Goal: Complete application form: Complete application form

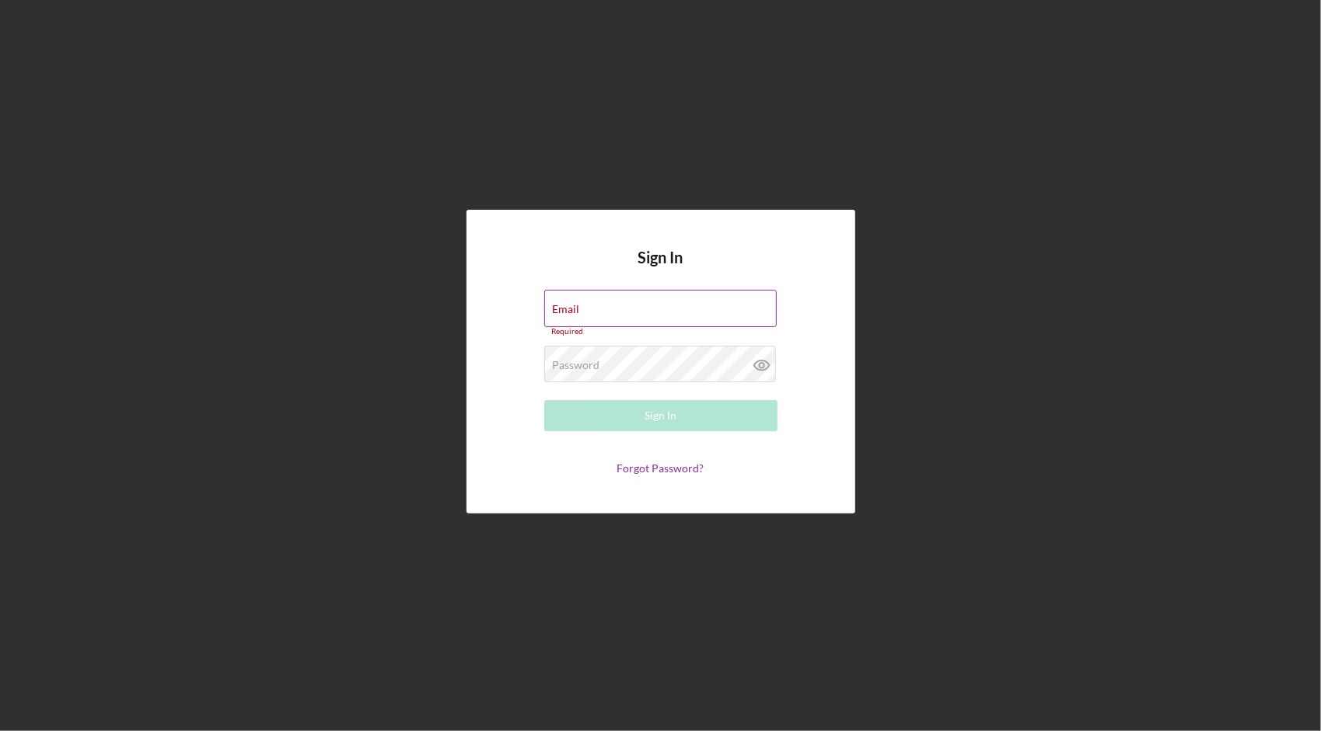
click at [606, 299] on div "Email Required" at bounding box center [660, 313] width 233 height 47
type input "[PERSON_NAME][EMAIL_ADDRESS][DOMAIN_NAME]"
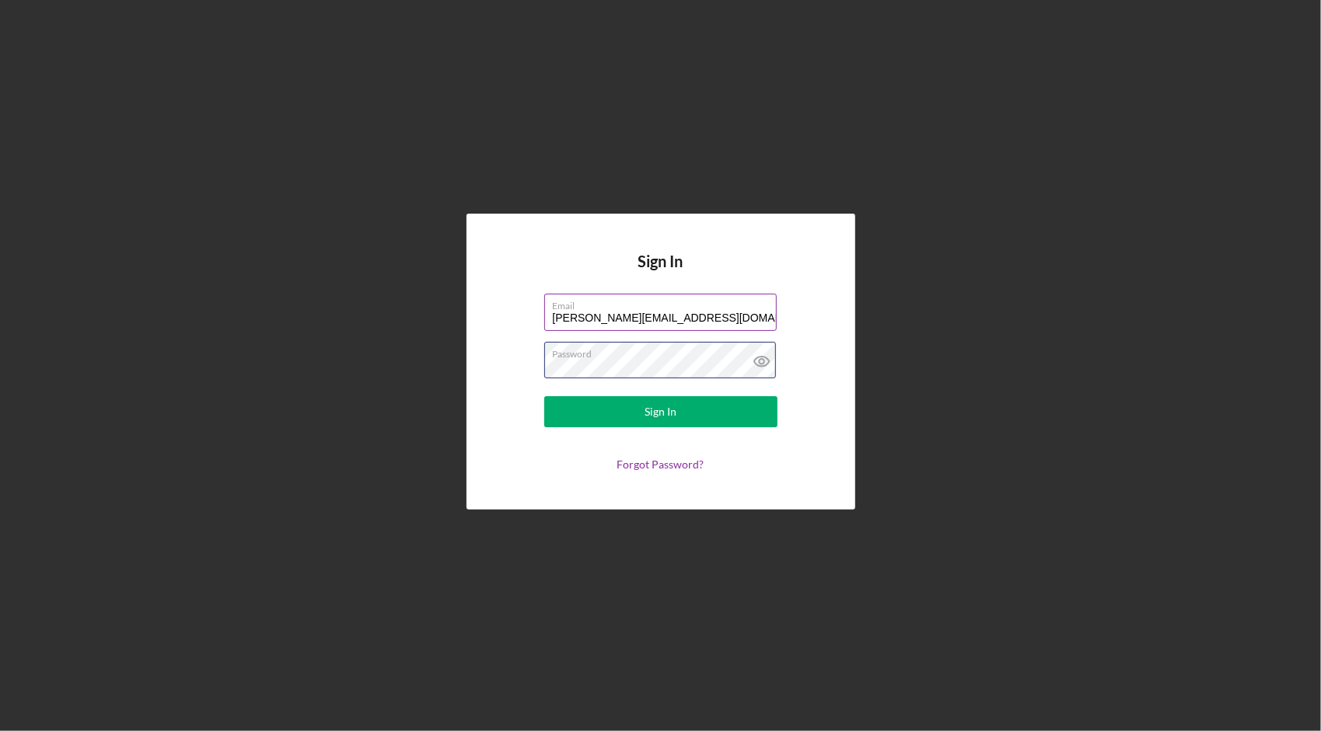
click at [544, 396] on button "Sign In" at bounding box center [660, 411] width 233 height 31
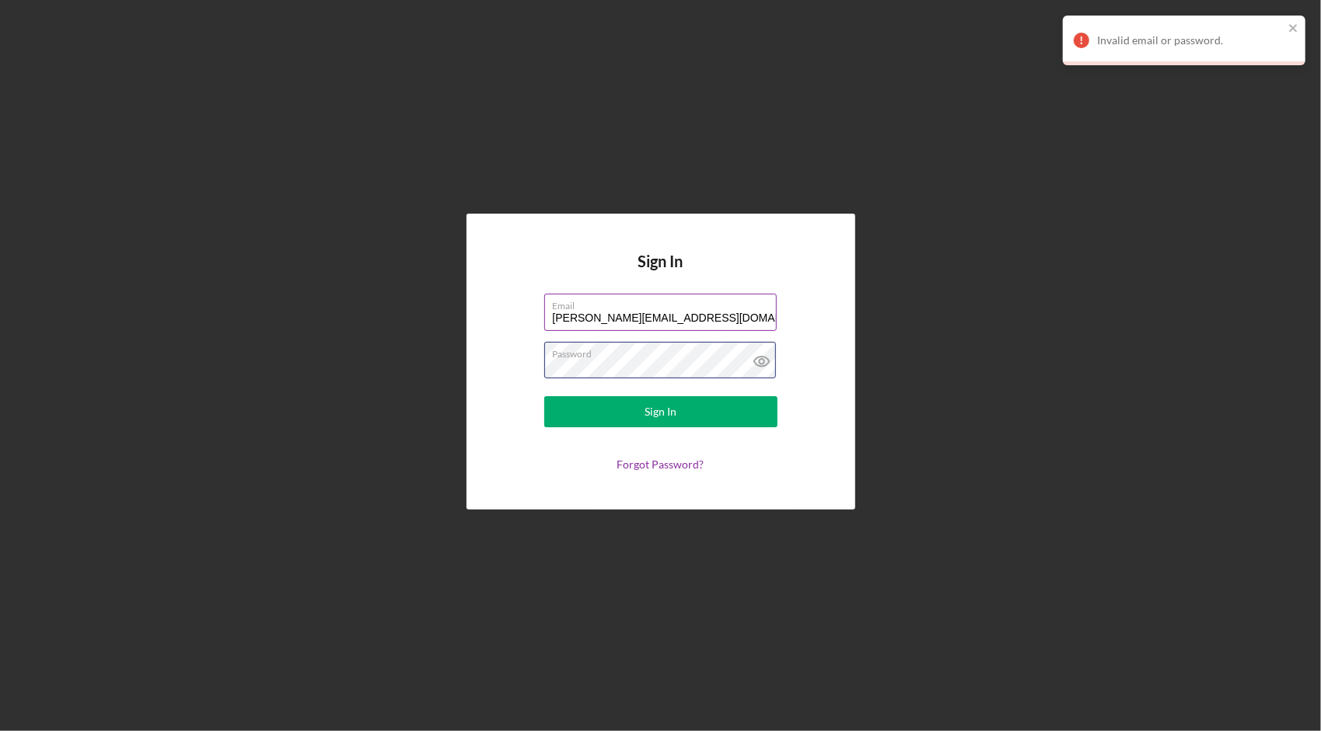
click at [544, 396] on button "Sign In" at bounding box center [660, 411] width 233 height 31
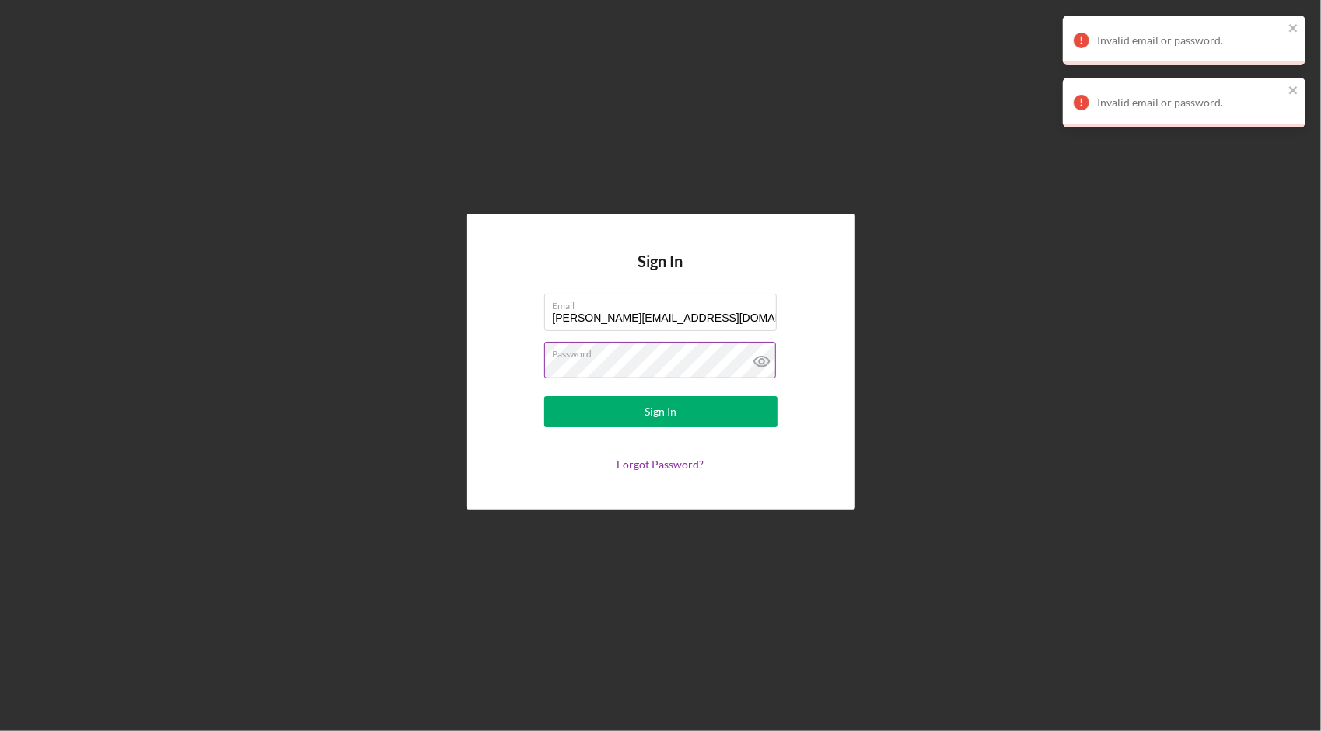
click at [759, 354] on icon at bounding box center [761, 361] width 39 height 39
click at [648, 466] on link "Forgot Password?" at bounding box center [660, 464] width 87 height 13
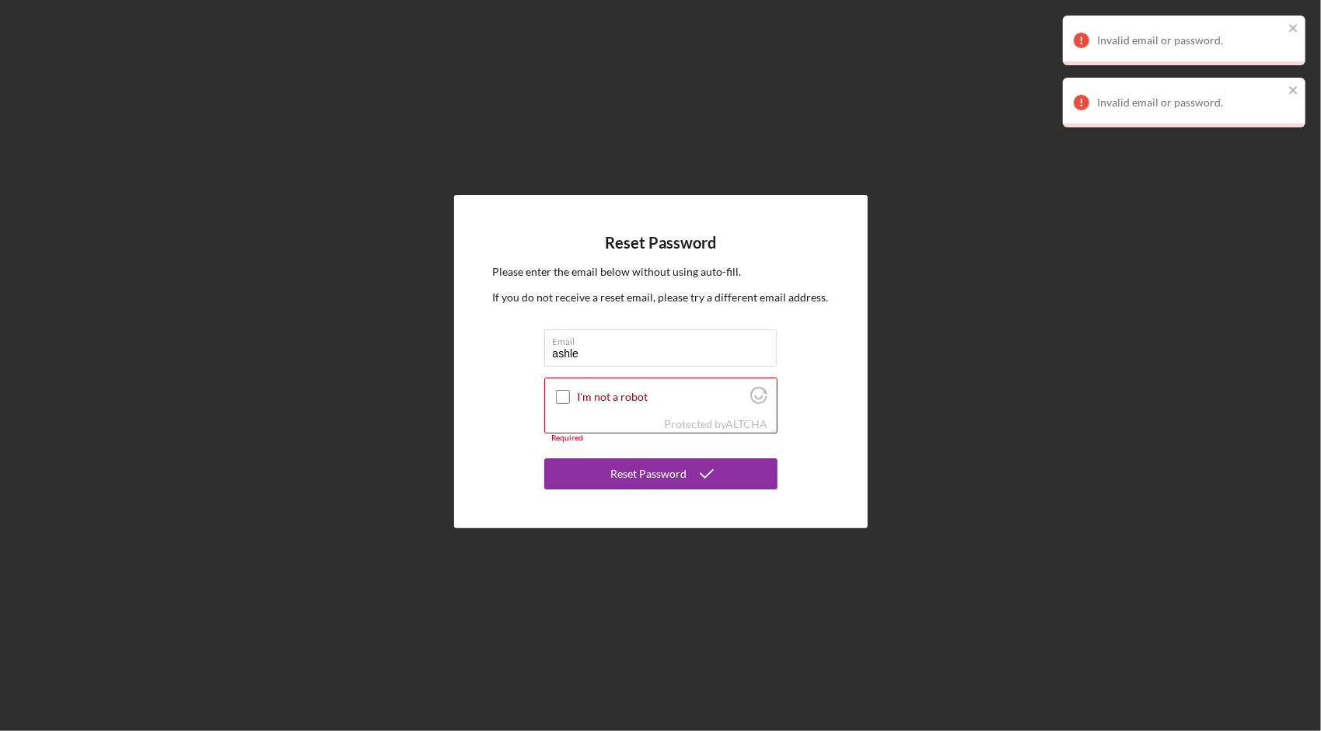
type input "[PERSON_NAME][EMAIL_ADDRESS][DOMAIN_NAME]"
click at [586, 393] on label "I'm not a robot" at bounding box center [661, 397] width 169 height 12
click at [570, 393] on input "I'm not a robot" at bounding box center [563, 397] width 14 height 14
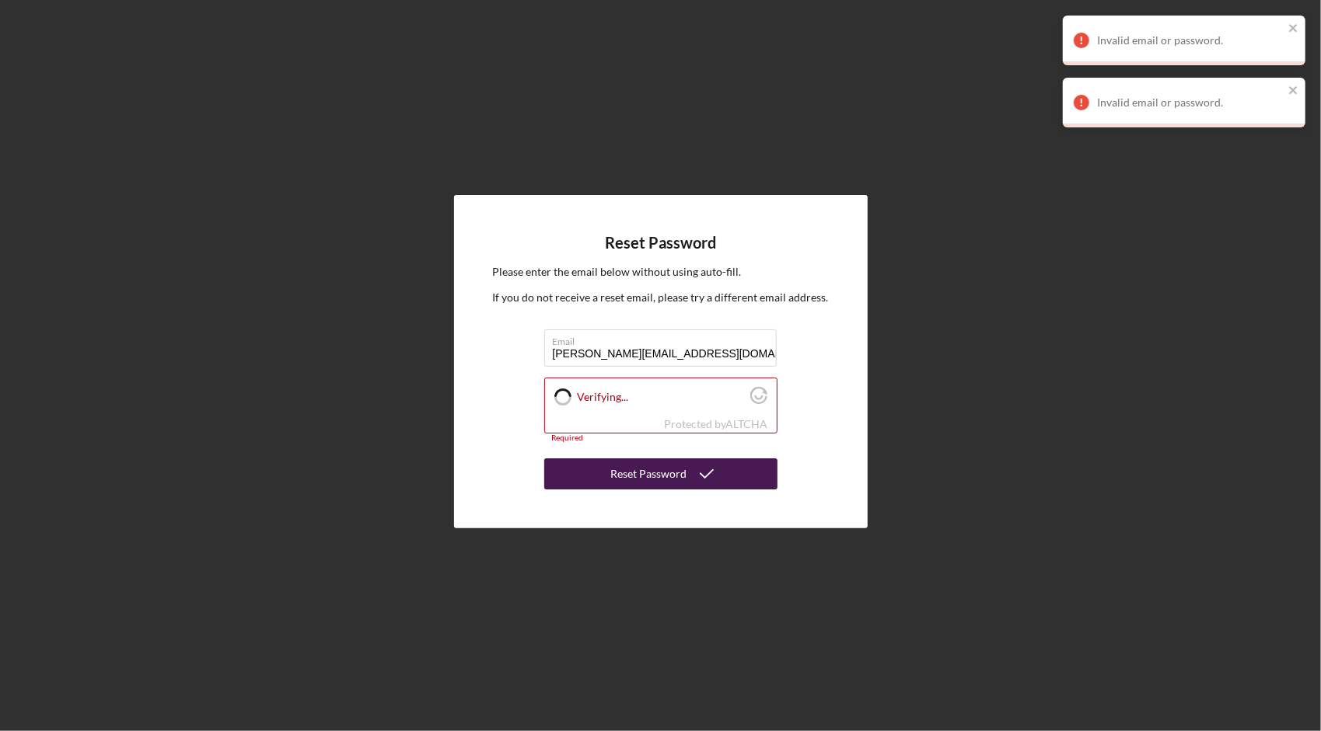
checkbox input "true"
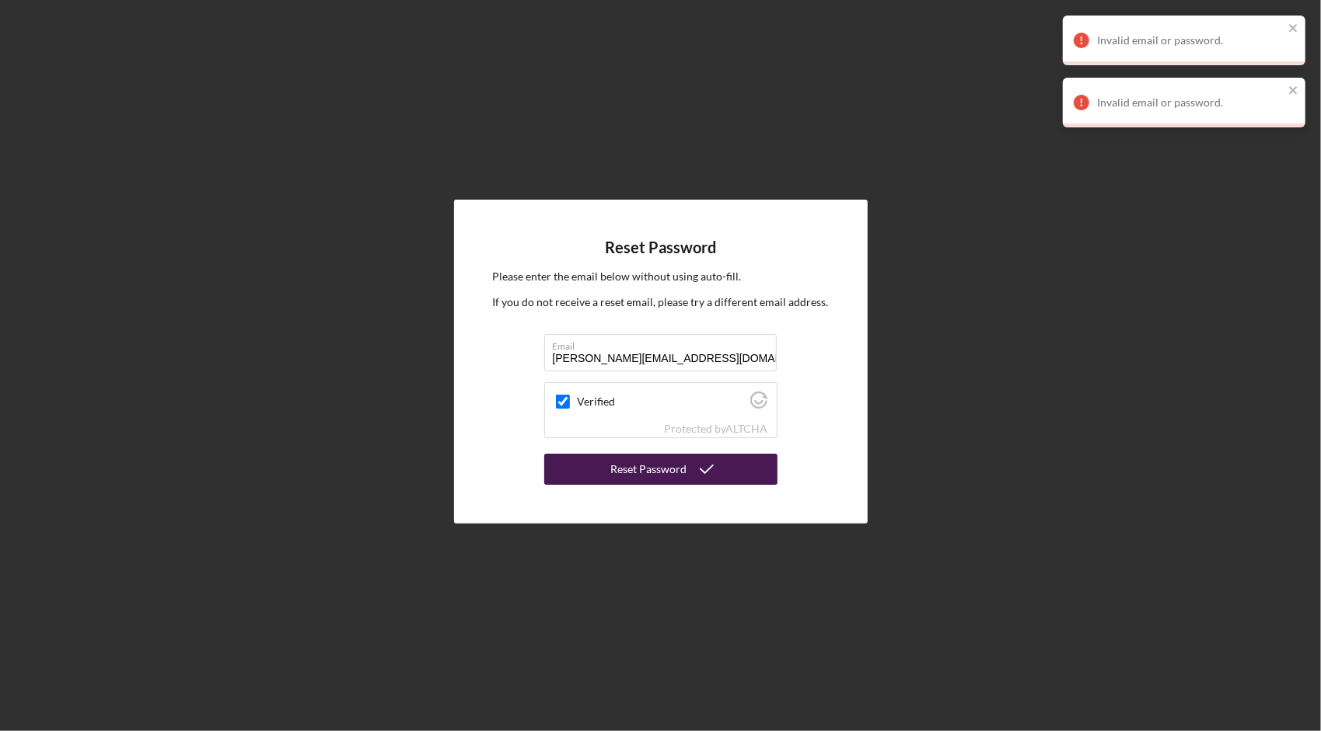
click at [613, 474] on div "Reset Password" at bounding box center [649, 469] width 76 height 31
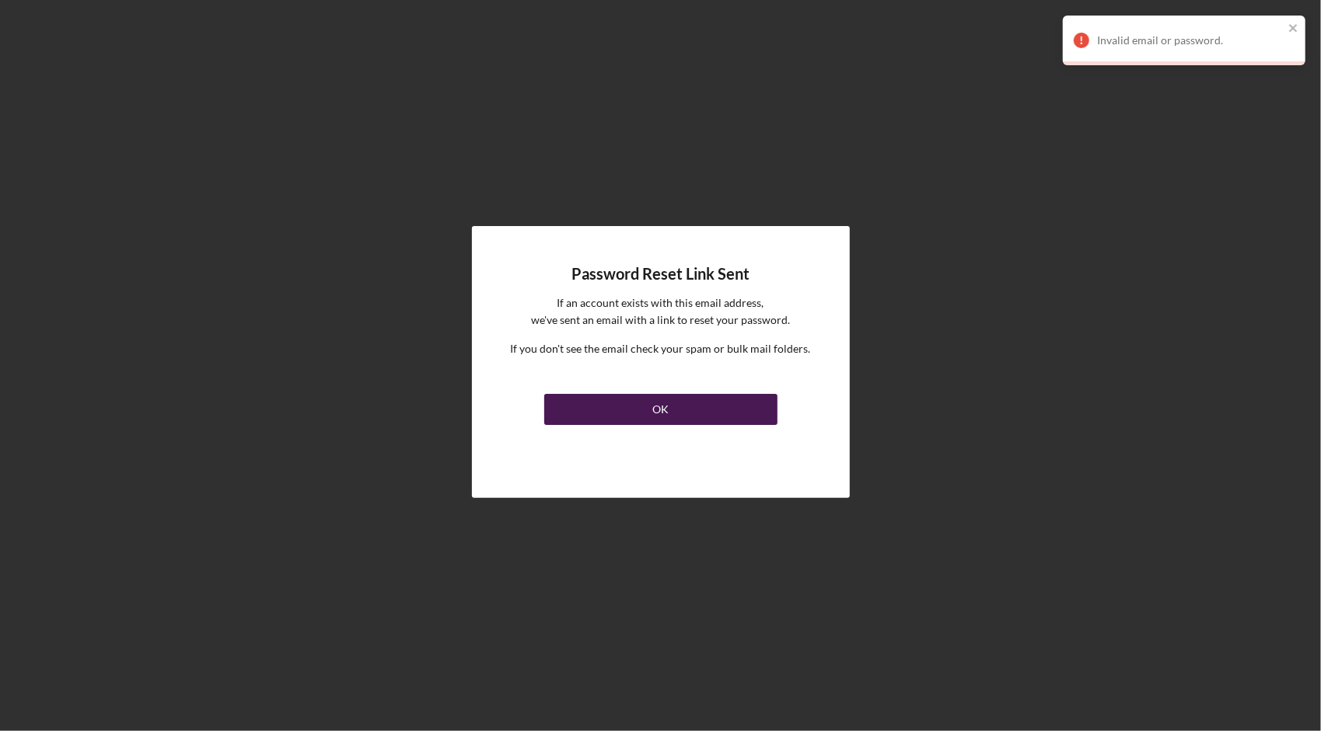
click at [628, 408] on button "OK" at bounding box center [660, 409] width 233 height 31
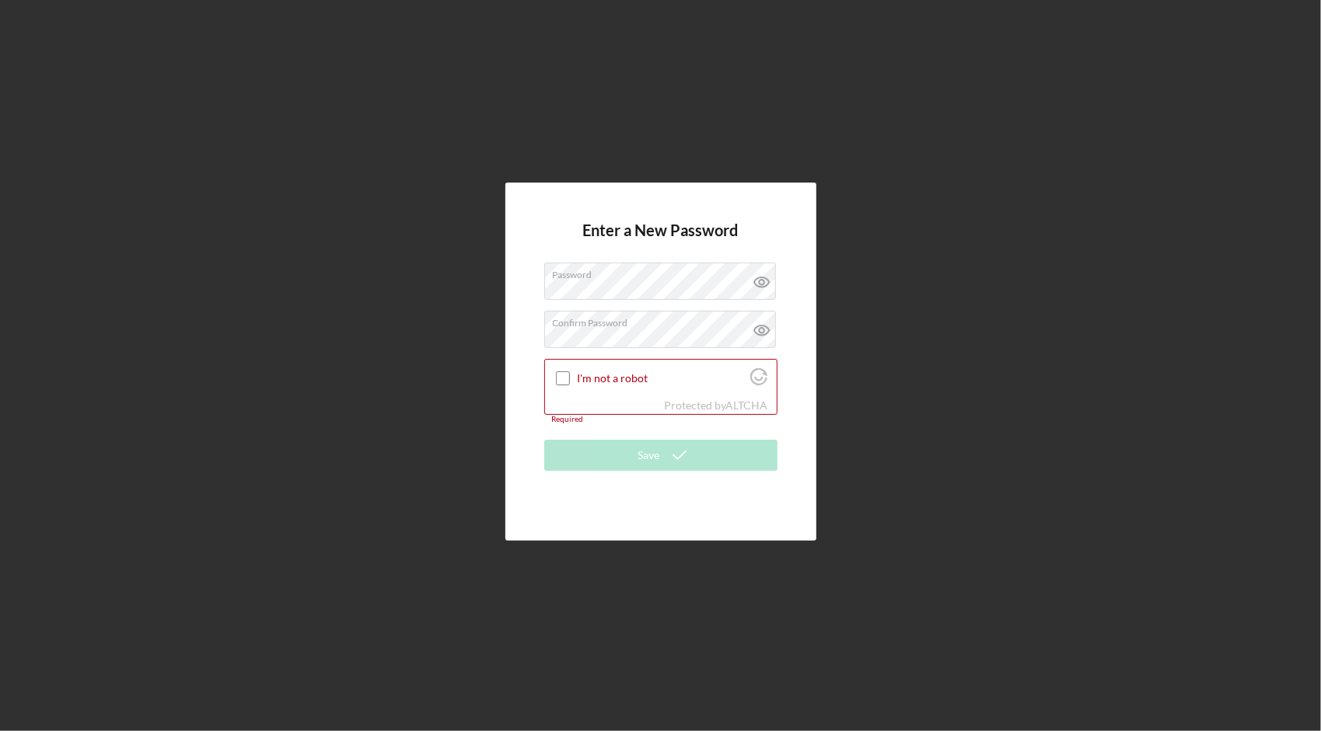
click at [556, 372] on input "I'm not a robot" at bounding box center [563, 379] width 14 height 14
checkbox input "true"
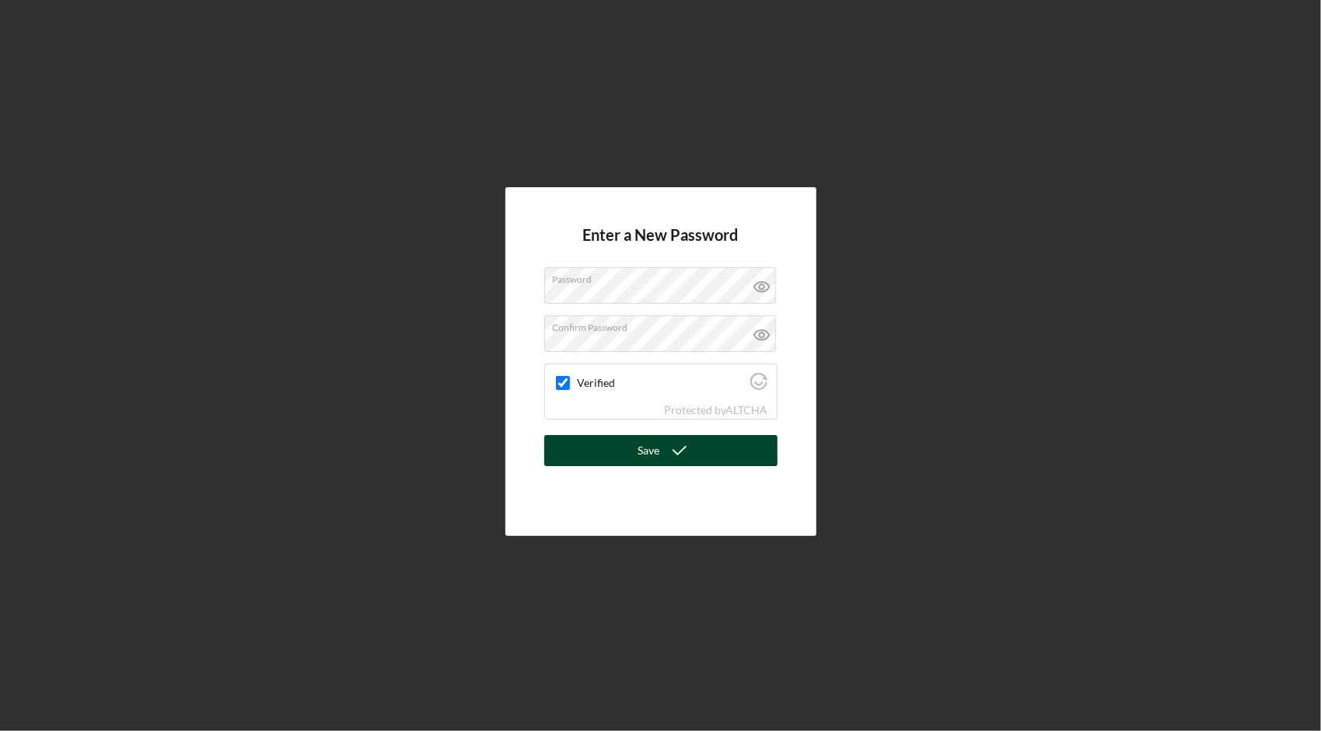
click at [665, 438] on icon "submit" at bounding box center [679, 450] width 39 height 39
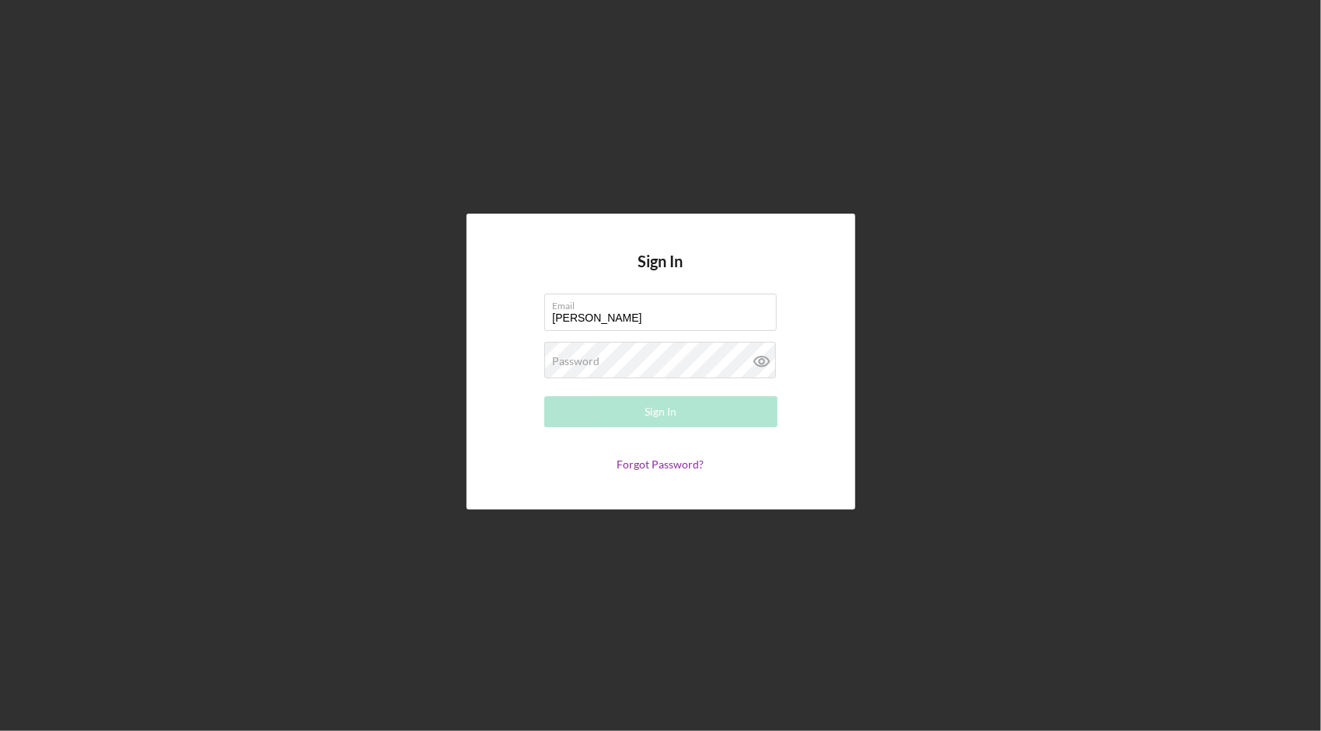
type input "[PERSON_NAME][EMAIL_ADDRESS][DOMAIN_NAME]"
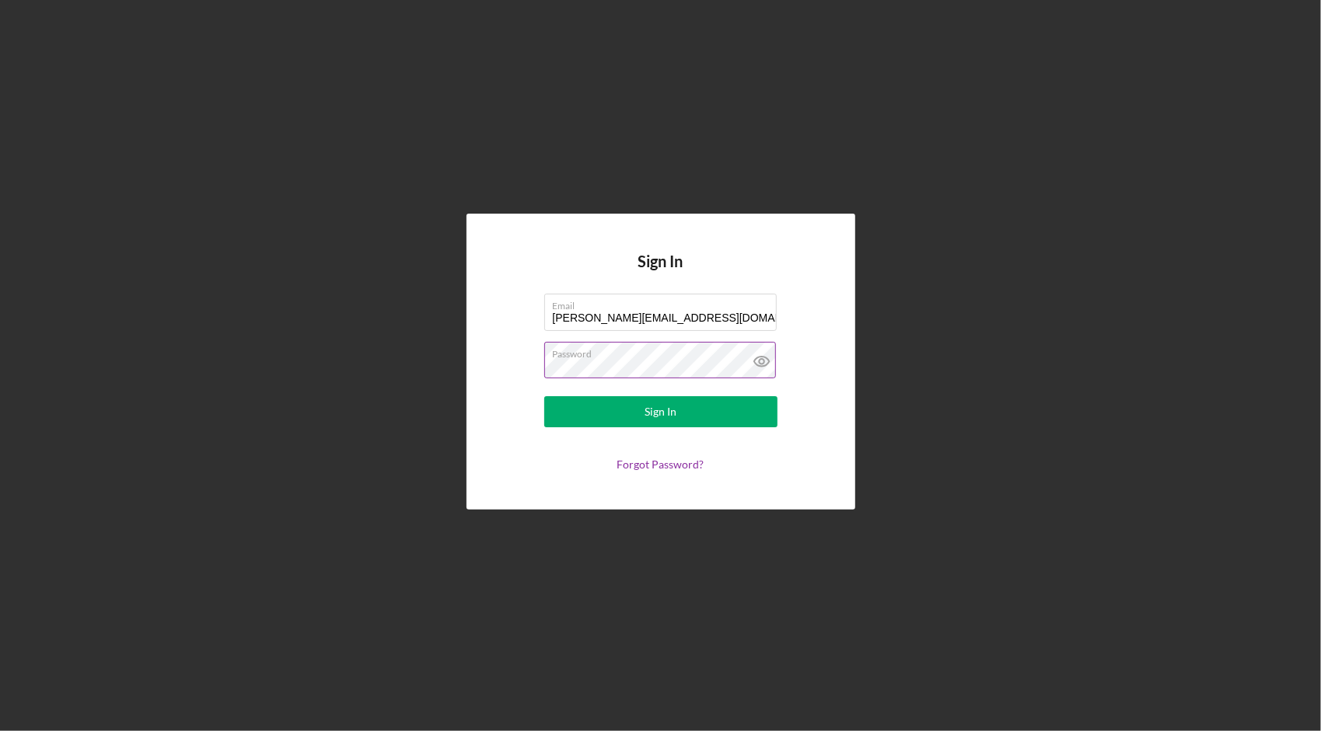
click at [768, 354] on icon at bounding box center [761, 361] width 39 height 39
click at [627, 419] on button "Sign In" at bounding box center [660, 411] width 233 height 31
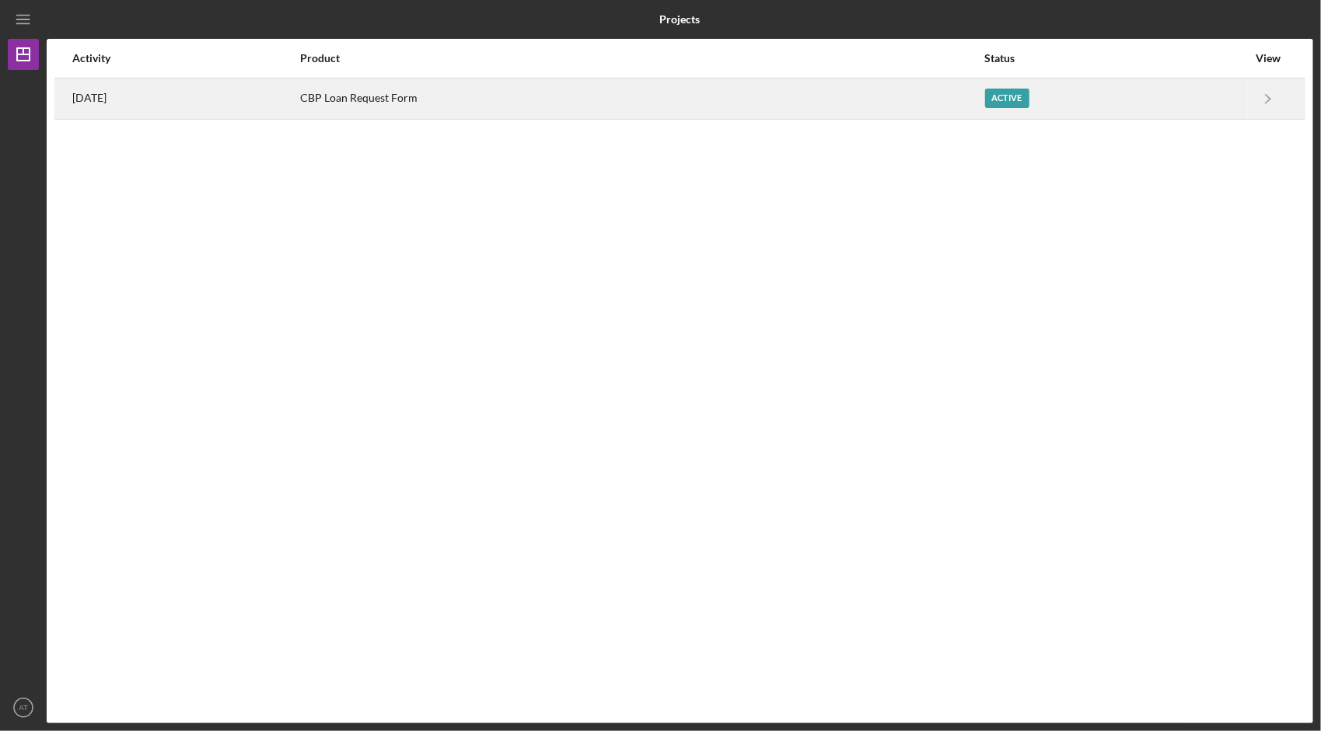
click at [485, 93] on div "CBP Loan Request Form" at bounding box center [641, 98] width 683 height 39
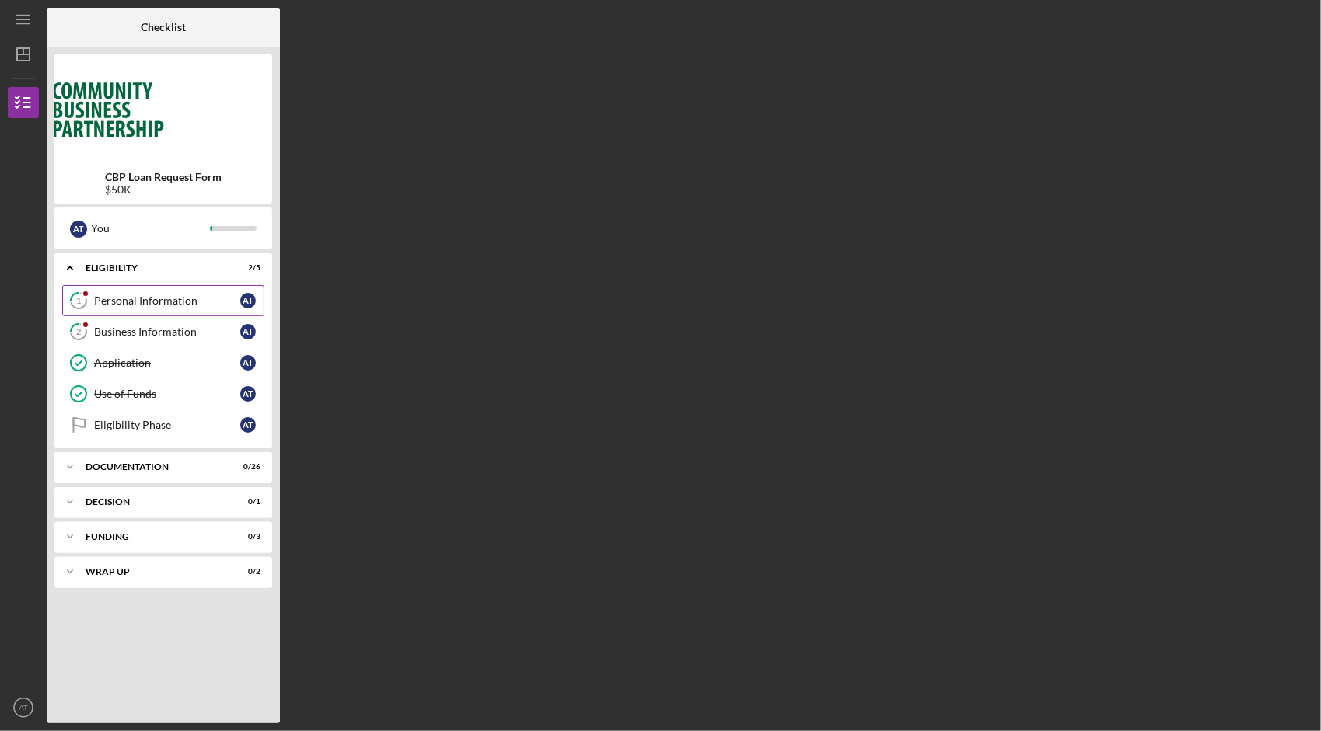
click at [178, 302] on div "Personal Information" at bounding box center [167, 301] width 146 height 12
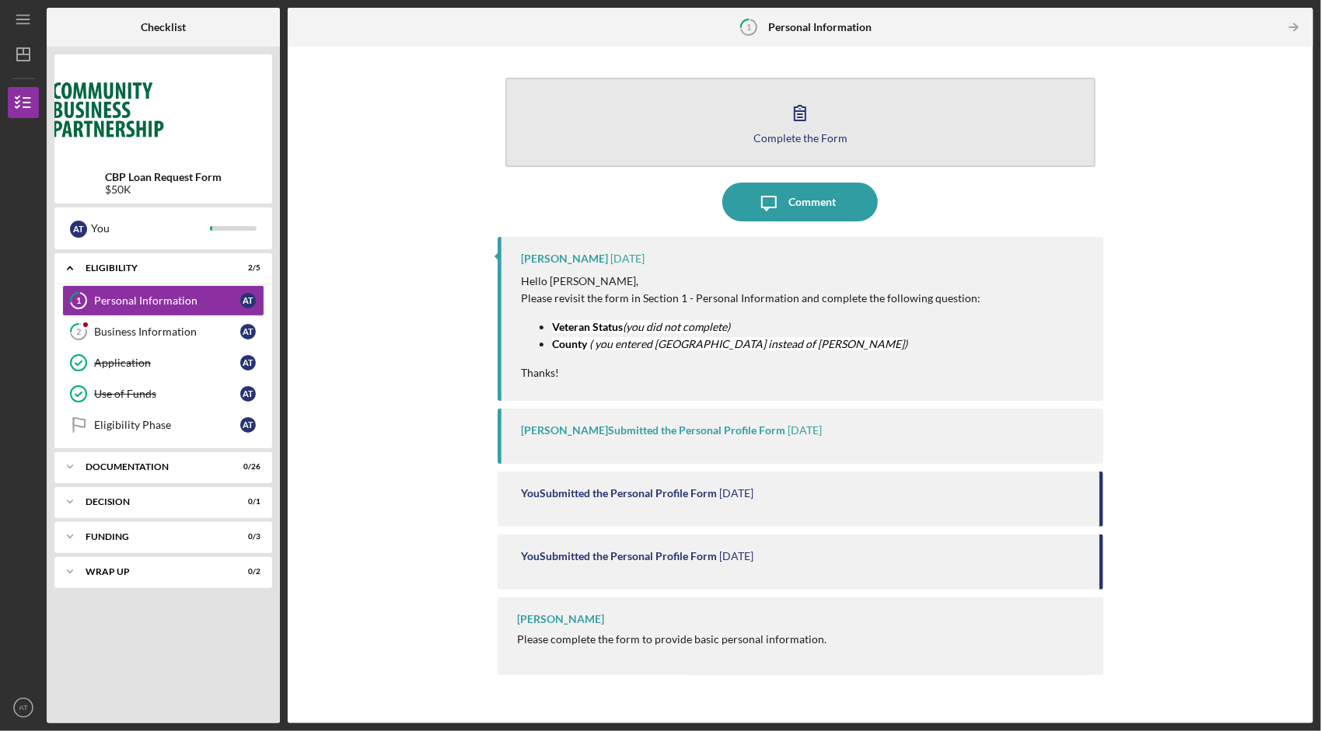
click at [790, 126] on icon "button" at bounding box center [799, 112] width 39 height 39
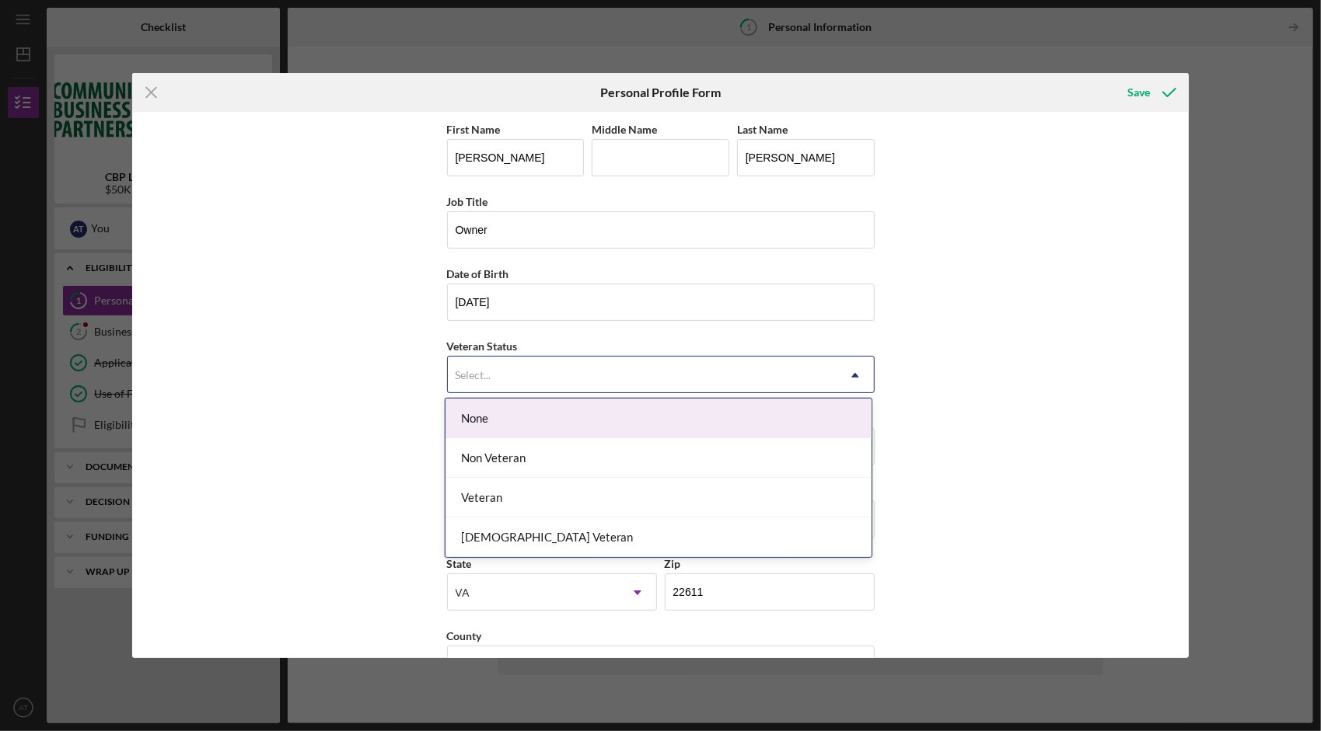
click at [533, 378] on div "Select..." at bounding box center [642, 376] width 389 height 36
click at [510, 427] on div "None" at bounding box center [658, 419] width 426 height 40
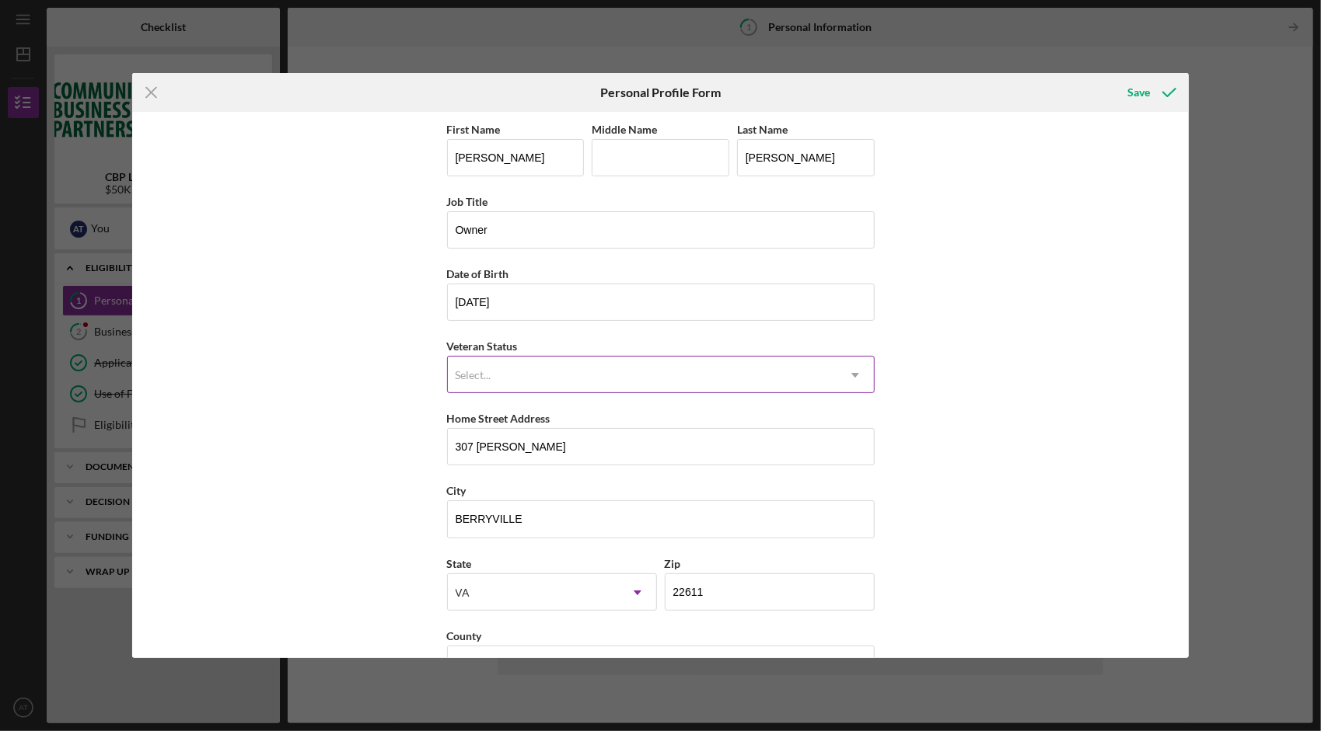
click at [479, 372] on div "Select..." at bounding box center [474, 375] width 36 height 12
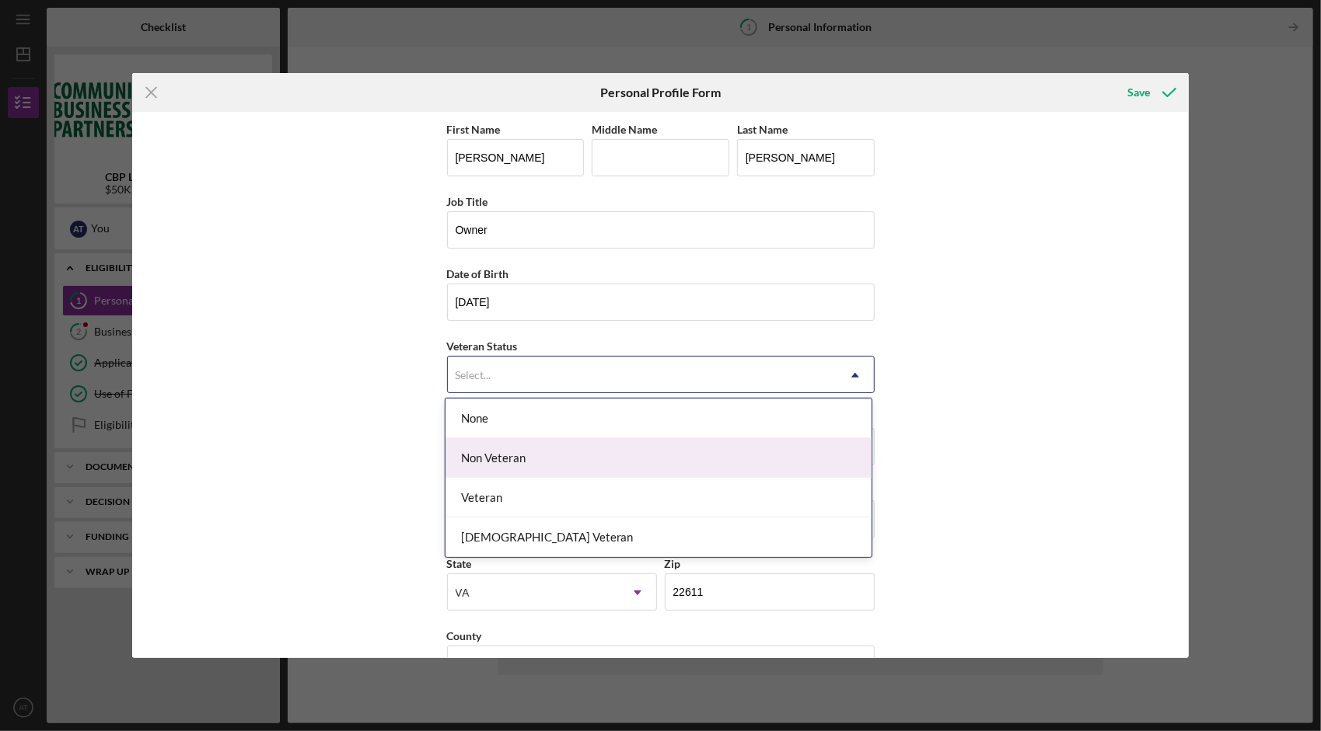
click at [484, 466] on div "Non Veteran" at bounding box center [658, 458] width 426 height 40
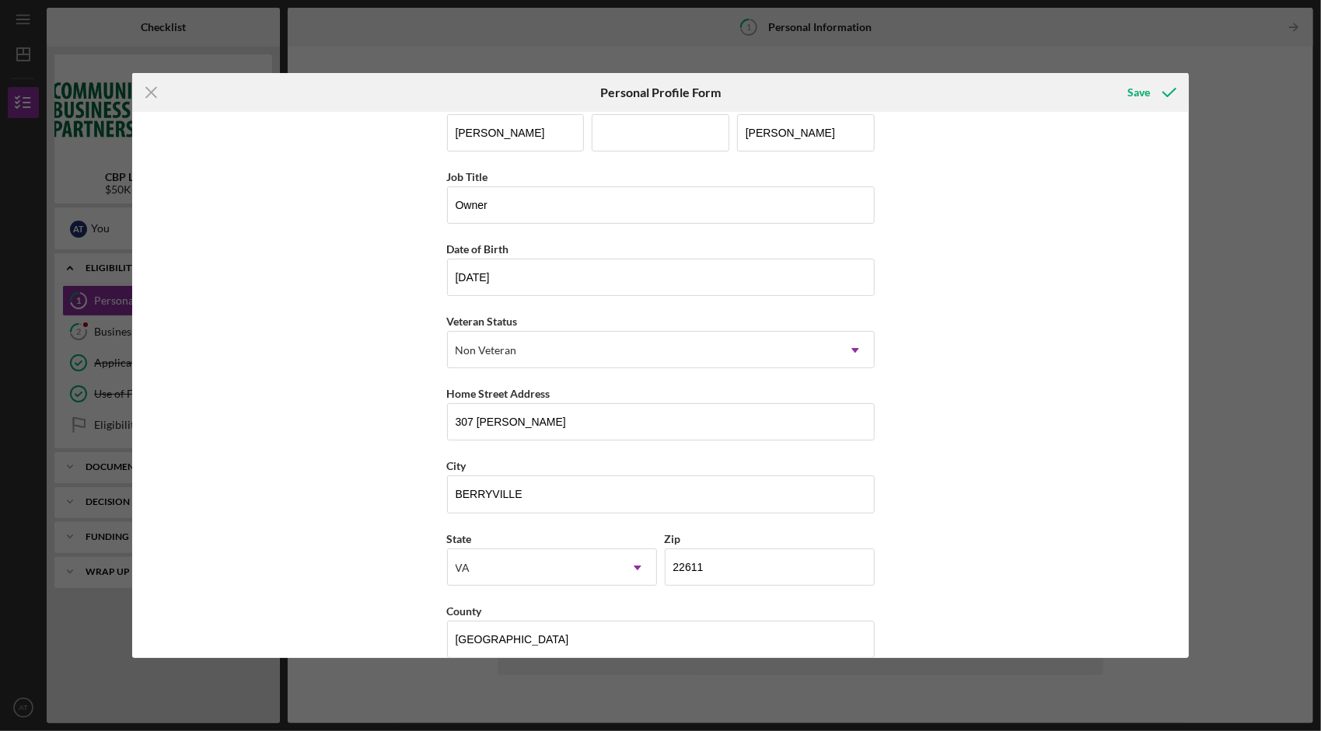
scroll to position [44, 0]
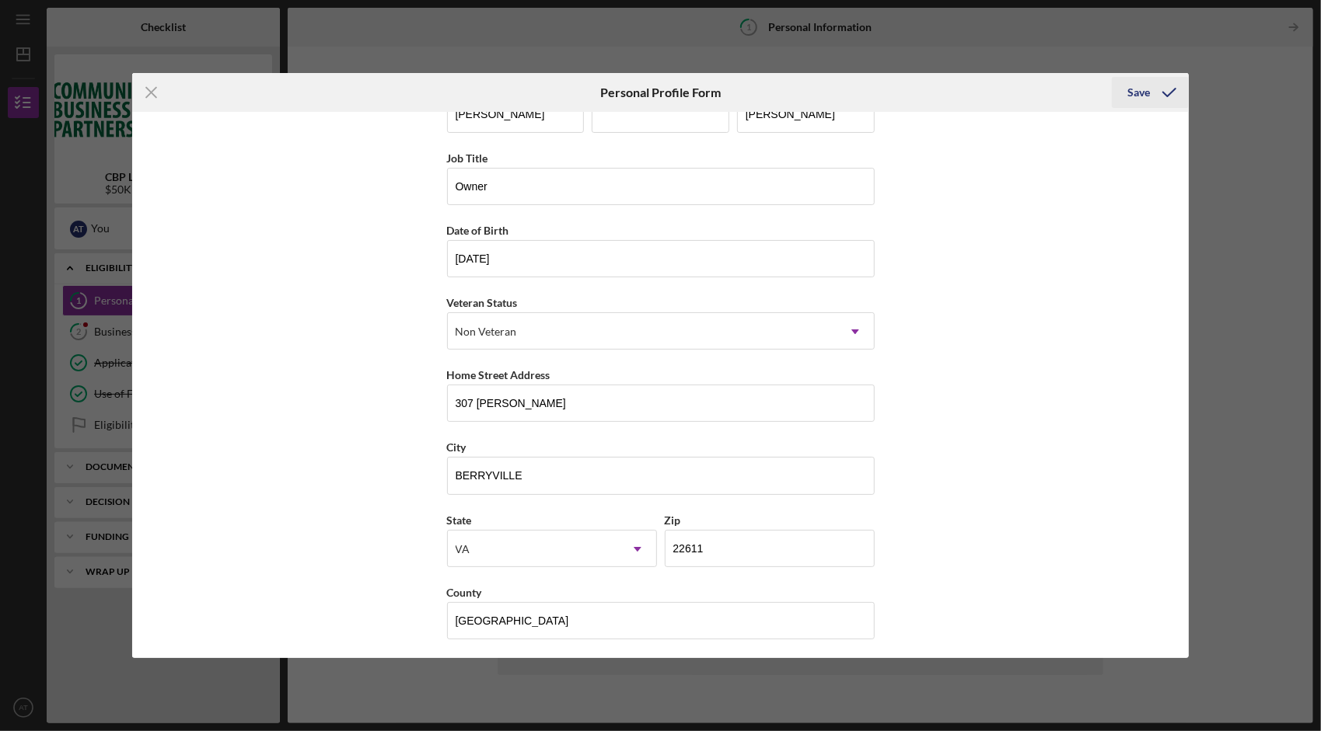
click at [1132, 95] on div "Save" at bounding box center [1138, 92] width 23 height 31
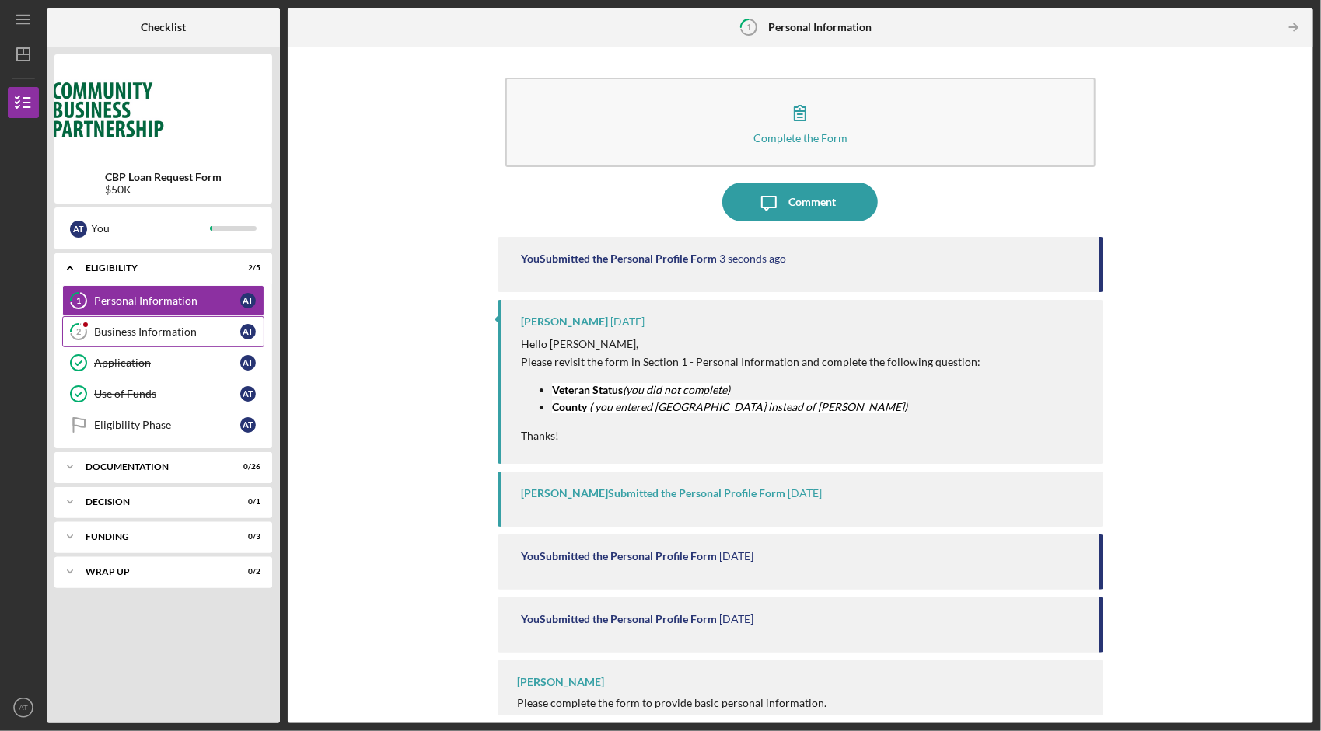
click at [151, 336] on div "Business Information" at bounding box center [167, 332] width 146 height 12
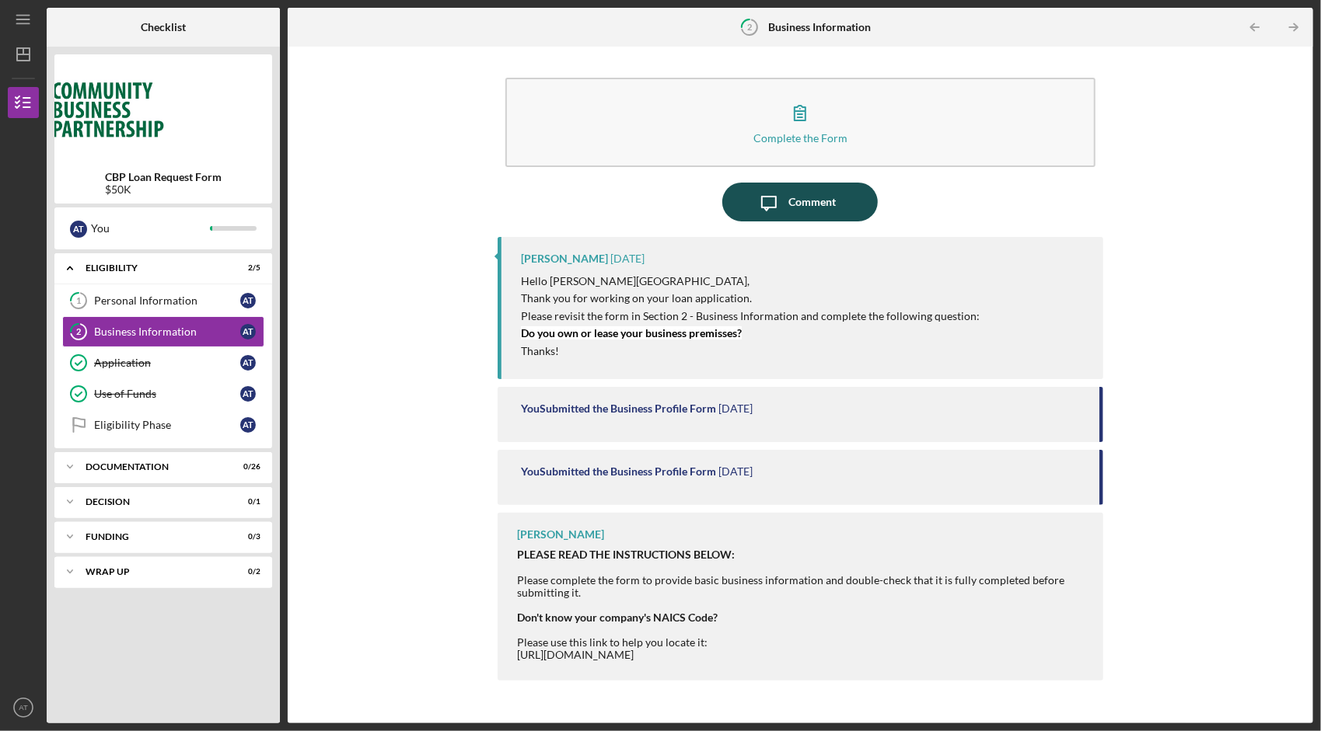
click at [799, 213] on div "Comment" at bounding box center [811, 202] width 47 height 39
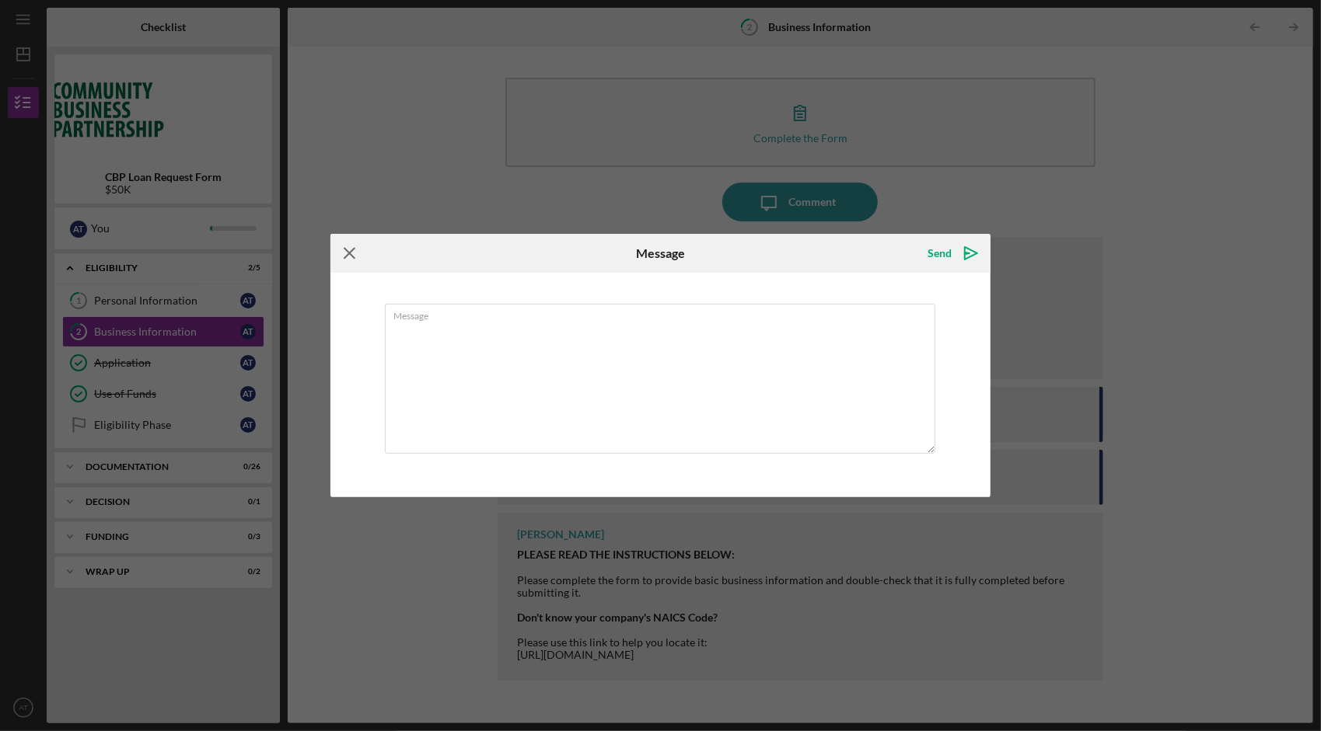
click at [347, 260] on icon "Icon/Menu Close" at bounding box center [349, 253] width 39 height 39
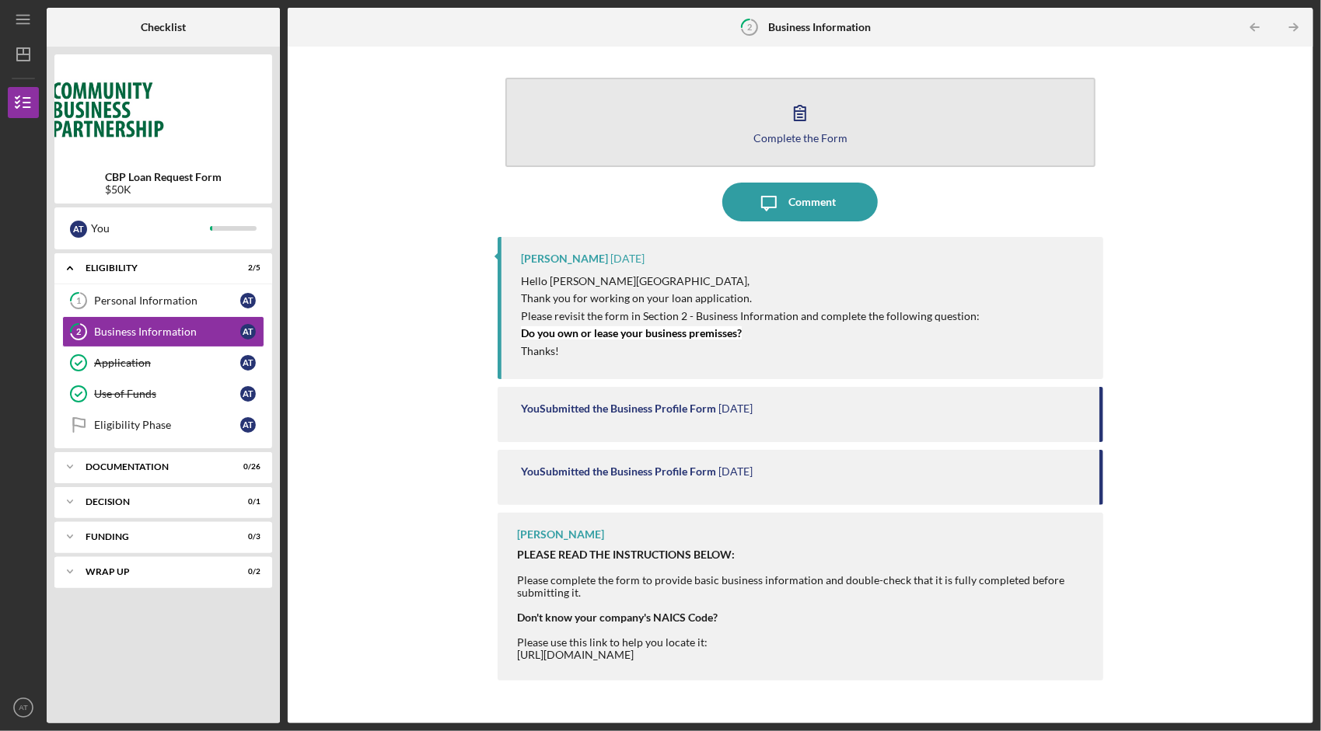
click at [768, 122] on button "Complete the Form Form" at bounding box center [800, 122] width 590 height 89
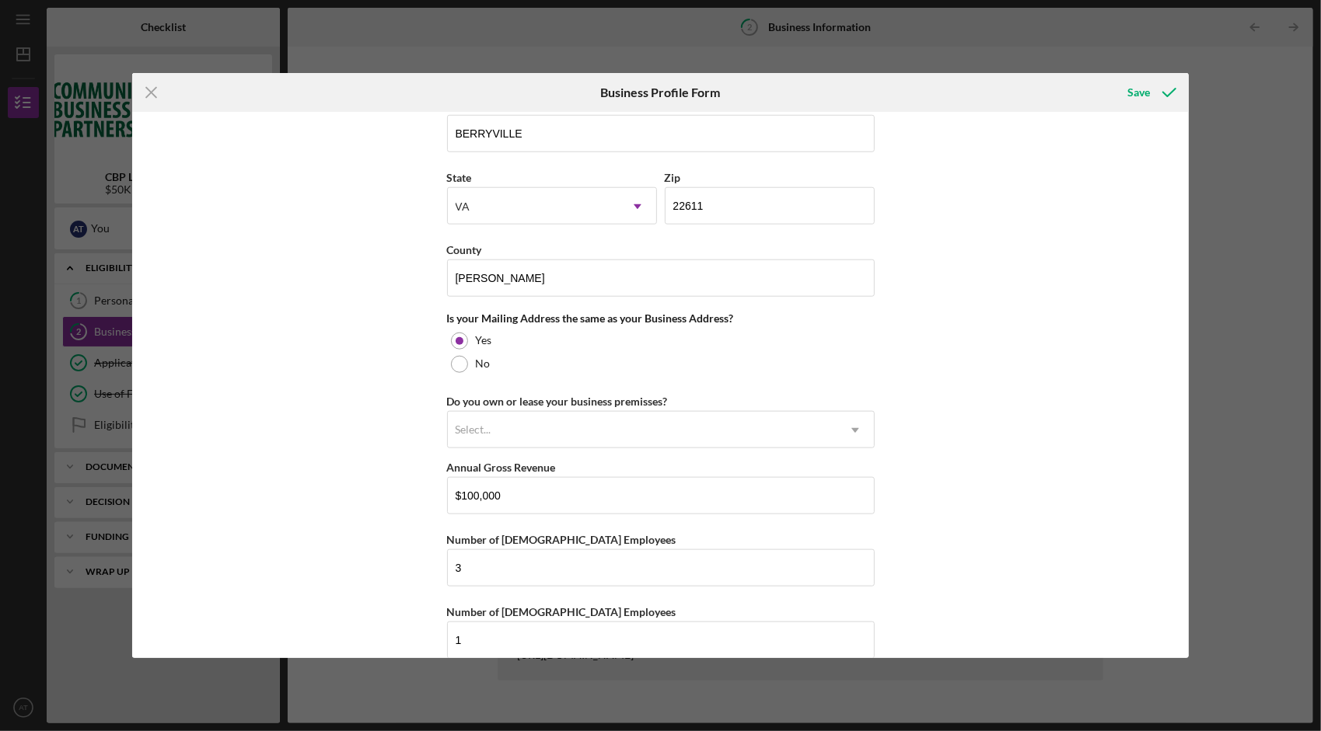
scroll to position [1034, 0]
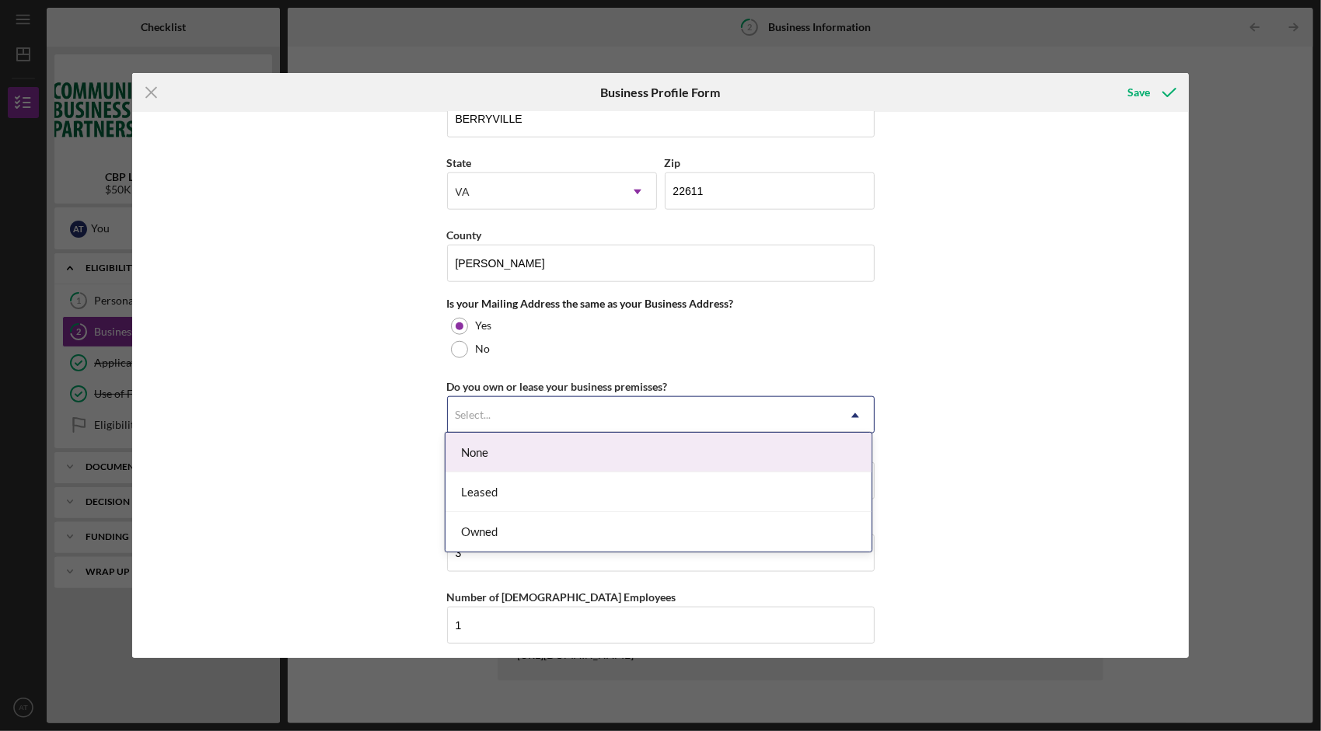
click at [476, 398] on div "Select..." at bounding box center [642, 416] width 389 height 36
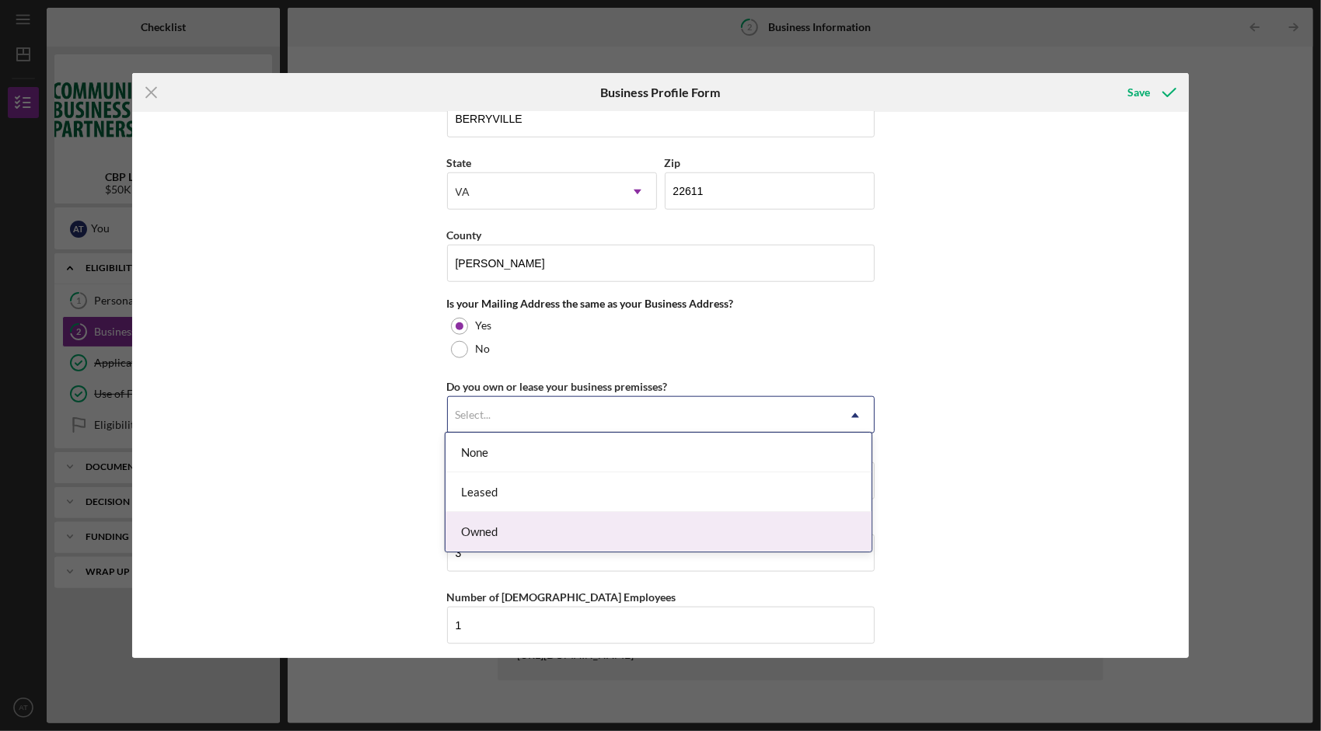
click at [479, 541] on div "Owned" at bounding box center [658, 532] width 426 height 40
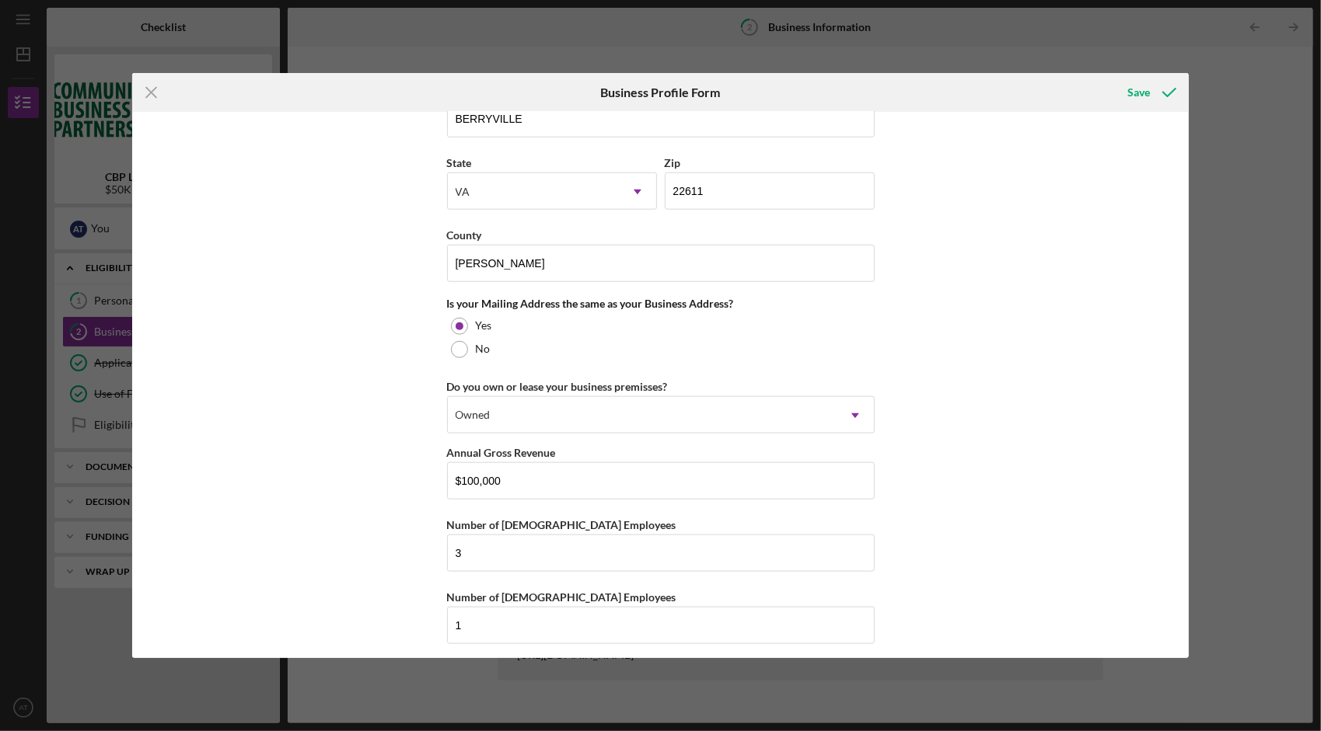
scroll to position [0, 0]
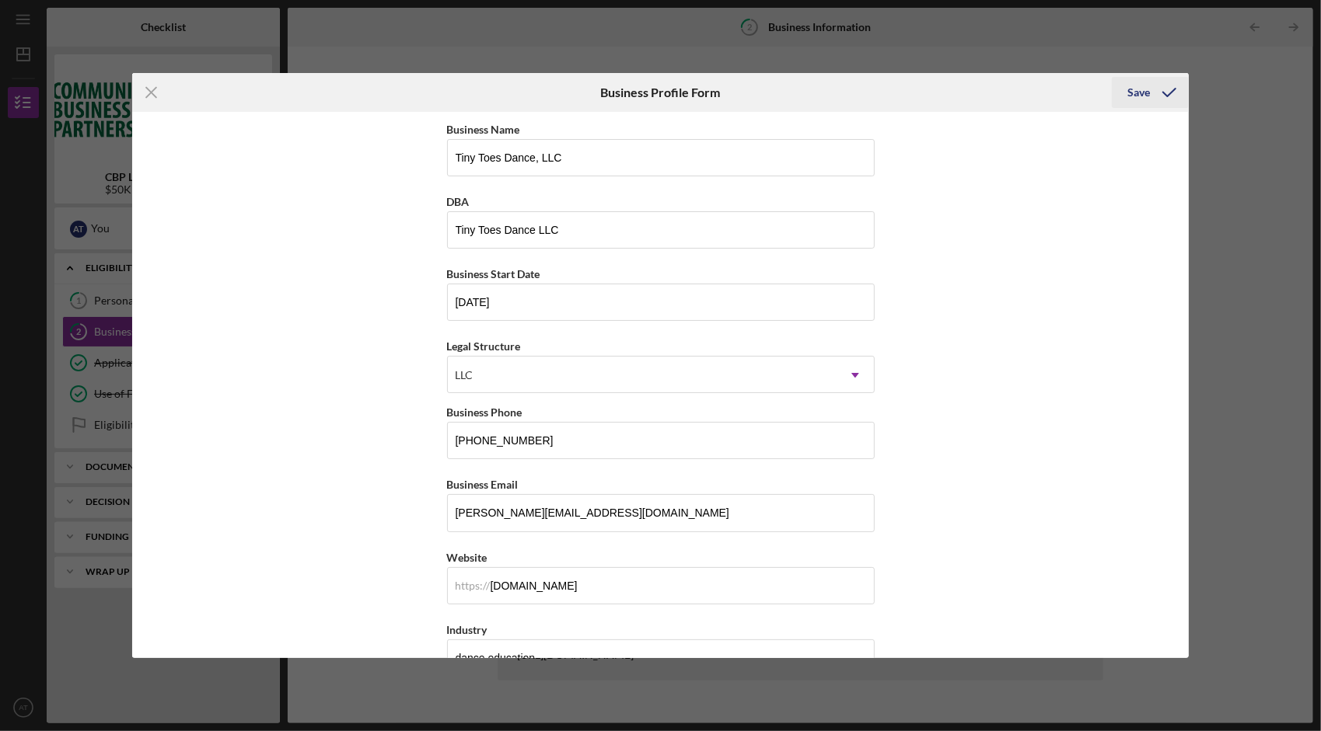
click at [1136, 94] on div "Save" at bounding box center [1138, 92] width 23 height 31
